Goal: Information Seeking & Learning: Learn about a topic

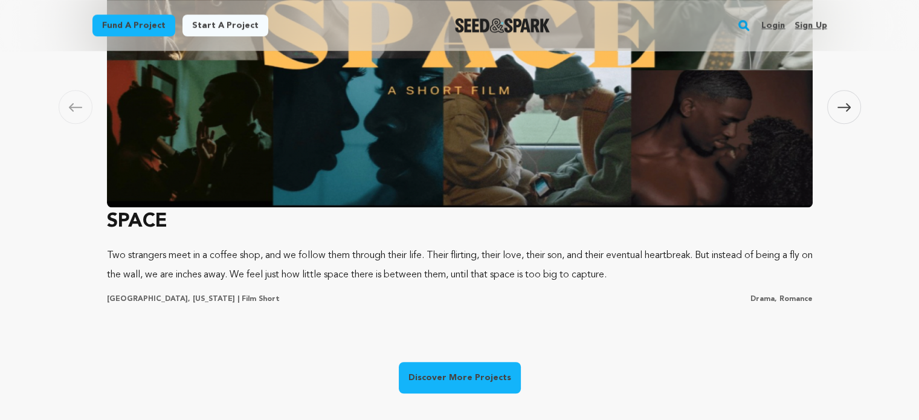
scroll to position [0, 242]
click at [450, 372] on link "Discover More Projects" at bounding box center [460, 377] width 122 height 31
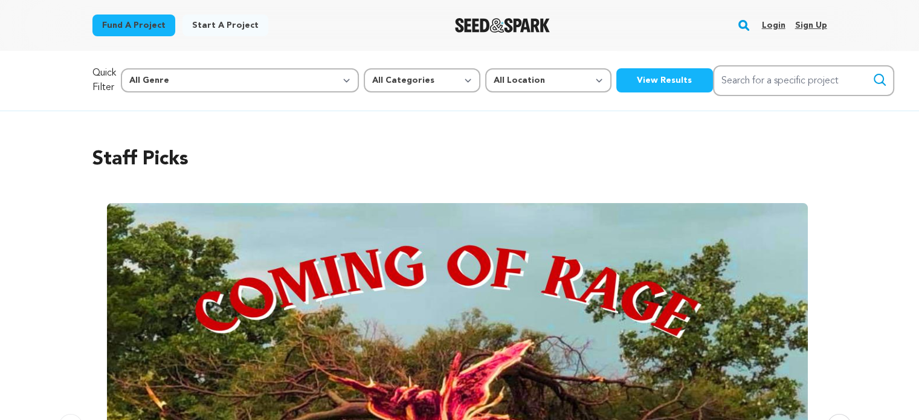
click at [616, 79] on button "View Results" at bounding box center [664, 80] width 97 height 24
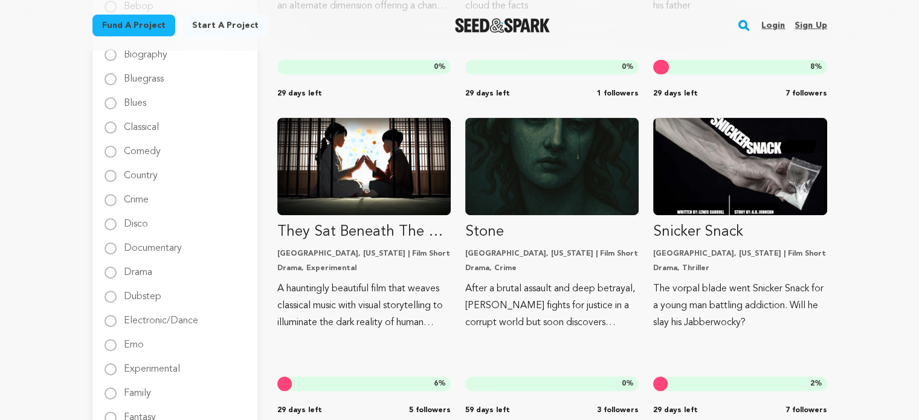
scroll to position [411, 0]
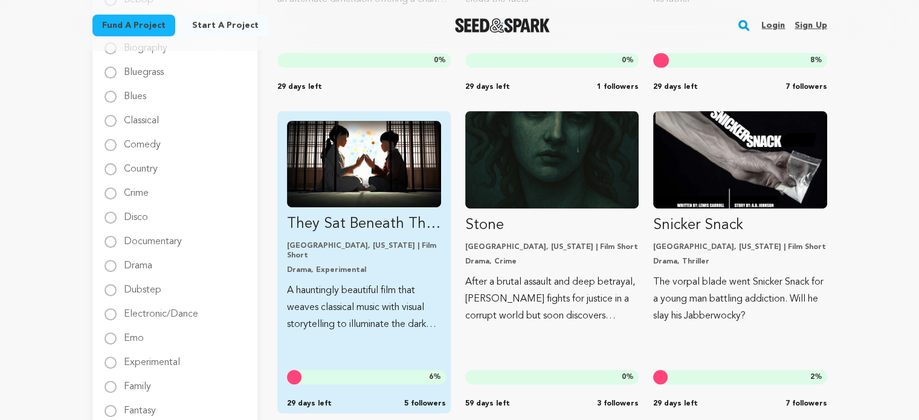
click at [353, 150] on img "Fund They Sat Beneath The Sleeping Moon" at bounding box center [364, 164] width 154 height 86
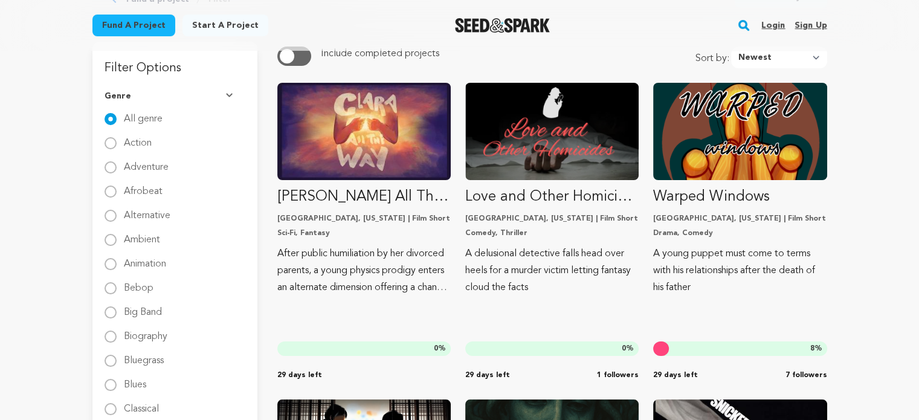
scroll to position [116, 0]
